Goal: Use online tool/utility: Utilize a website feature to perform a specific function

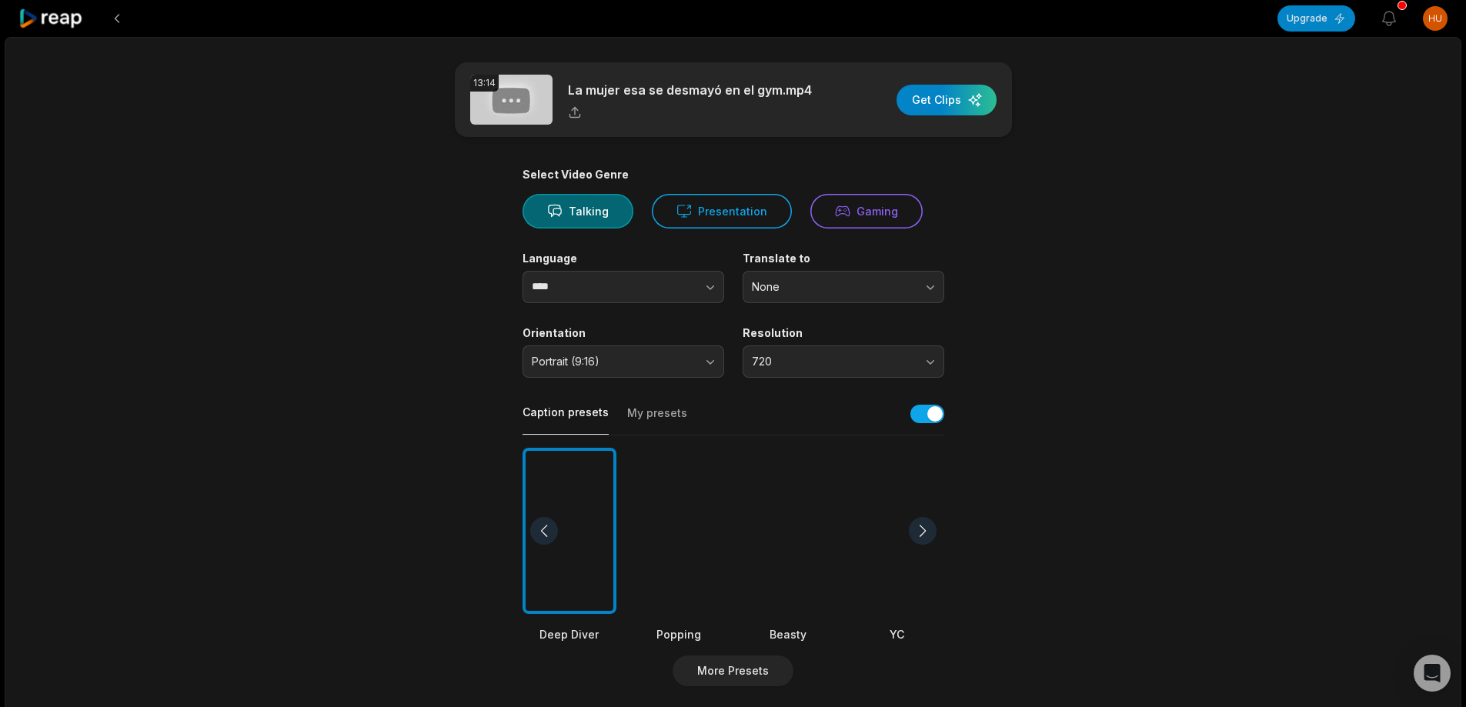
click at [823, 511] on div at bounding box center [788, 531] width 94 height 167
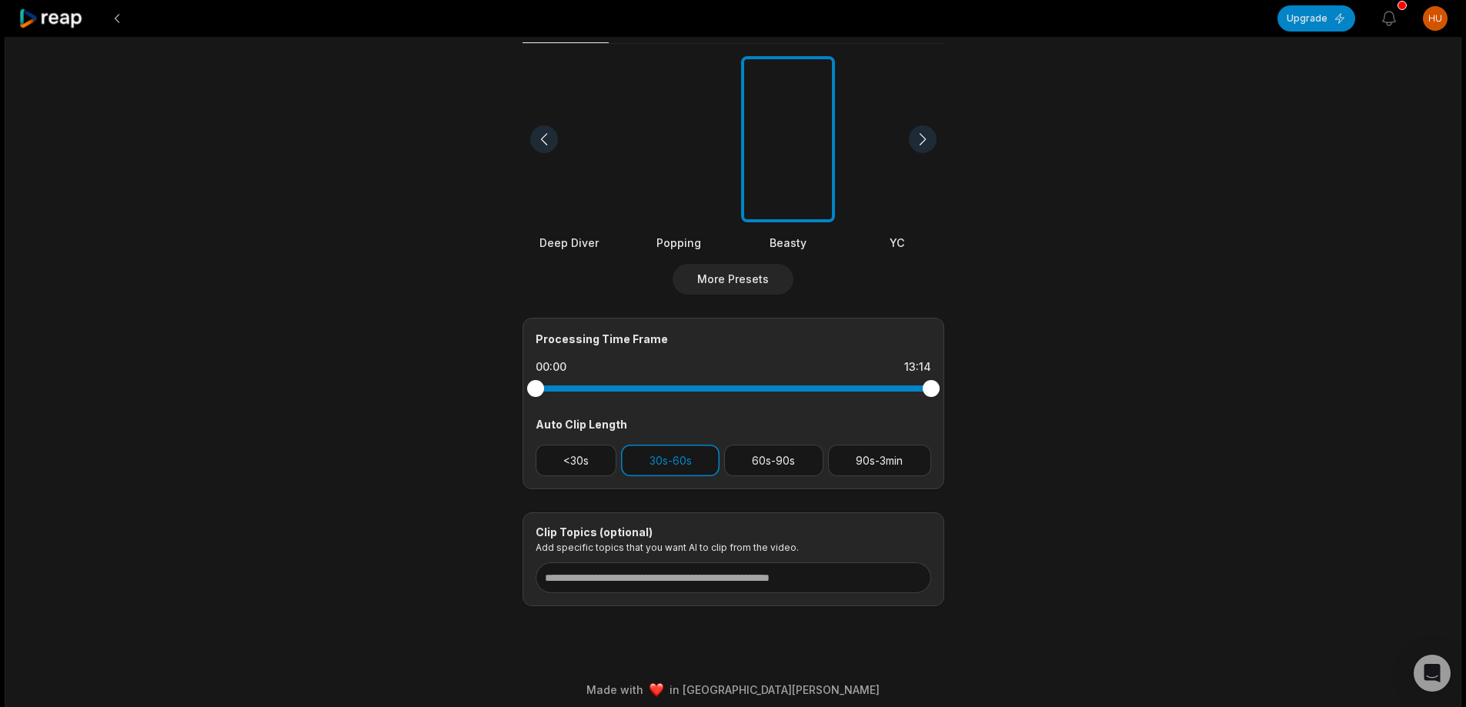
scroll to position [402, 0]
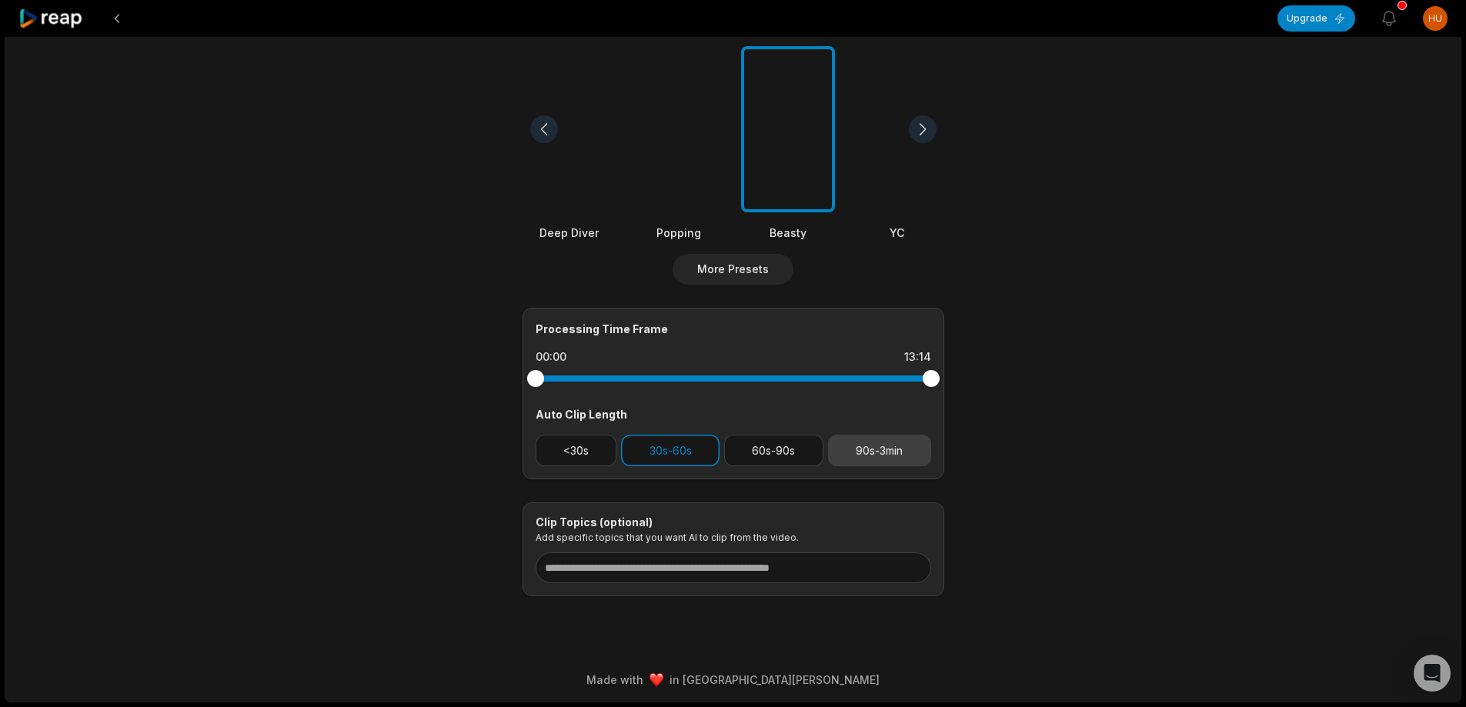
click at [900, 454] on button "90s-3min" at bounding box center [879, 451] width 103 height 32
click at [706, 451] on button "30s-60s" at bounding box center [670, 451] width 99 height 32
drag, startPoint x: 930, startPoint y: 384, endPoint x: 834, endPoint y: 380, distance: 96.3
click at [834, 380] on div at bounding box center [834, 378] width 17 height 17
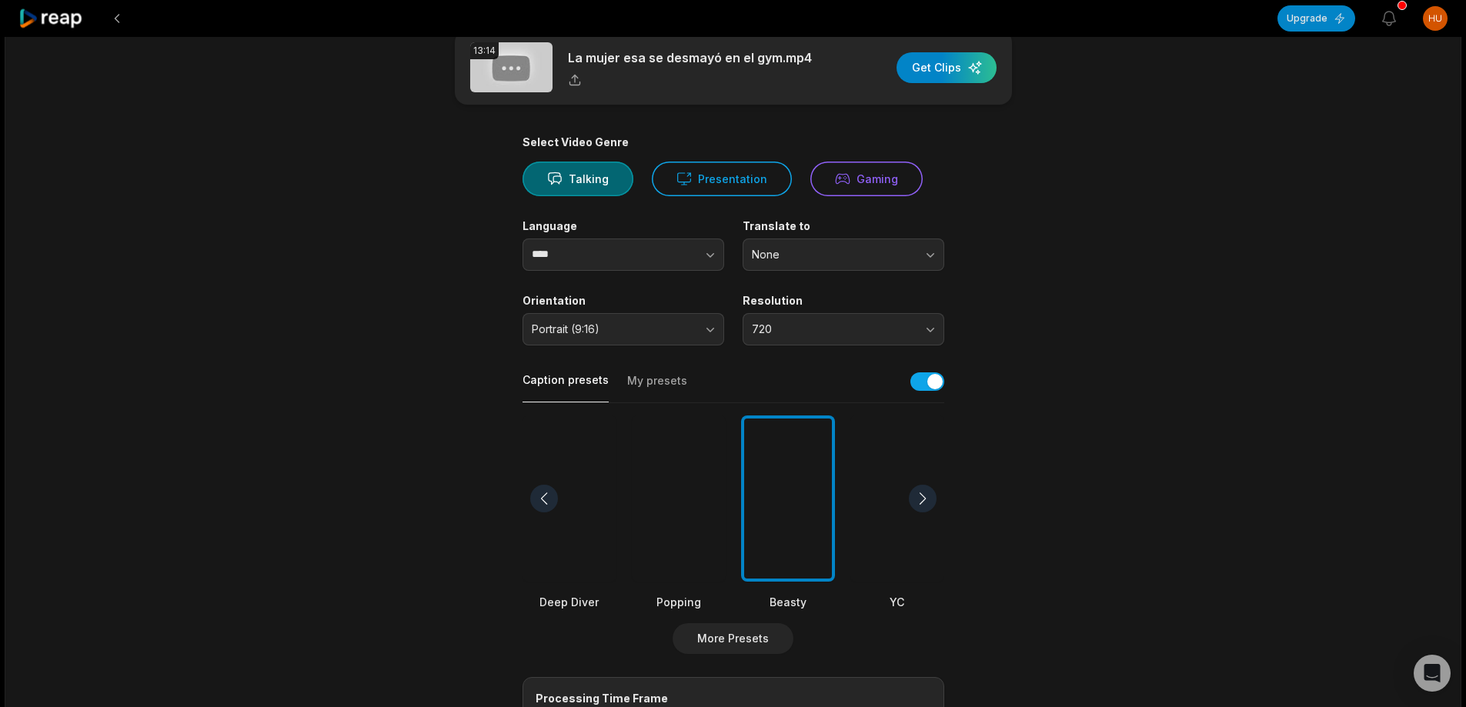
scroll to position [0, 0]
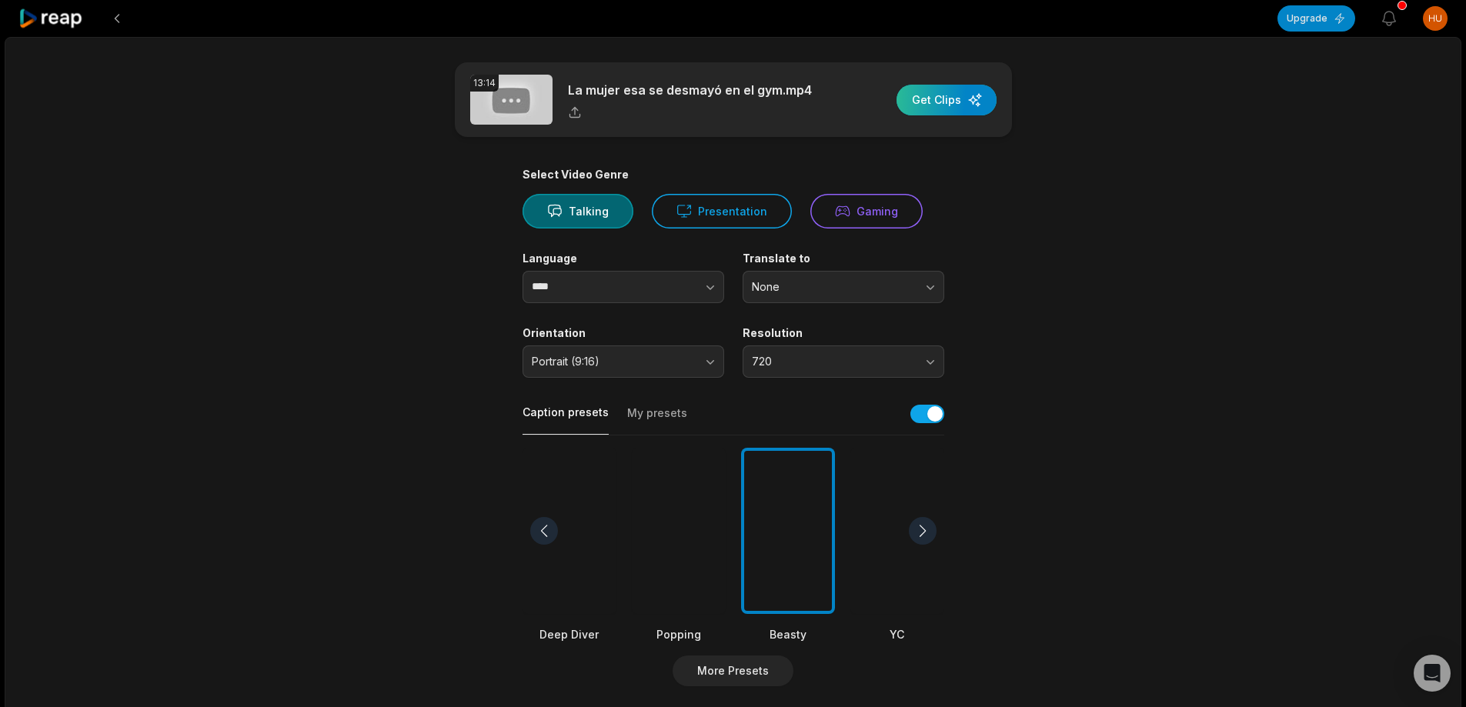
click at [933, 102] on div "button" at bounding box center [947, 100] width 100 height 31
